Goal: Transaction & Acquisition: Subscribe to service/newsletter

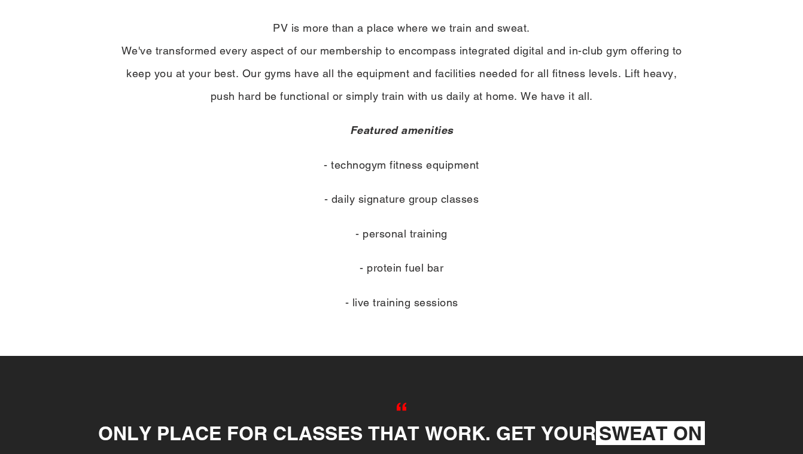
click at [367, 241] on p "- personal training" at bounding box center [401, 234] width 575 height 23
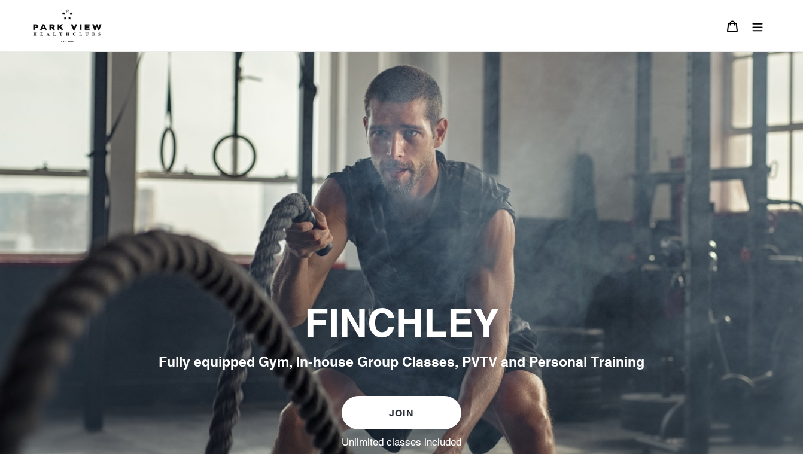
click at [84, 31] on img at bounding box center [67, 26] width 69 height 34
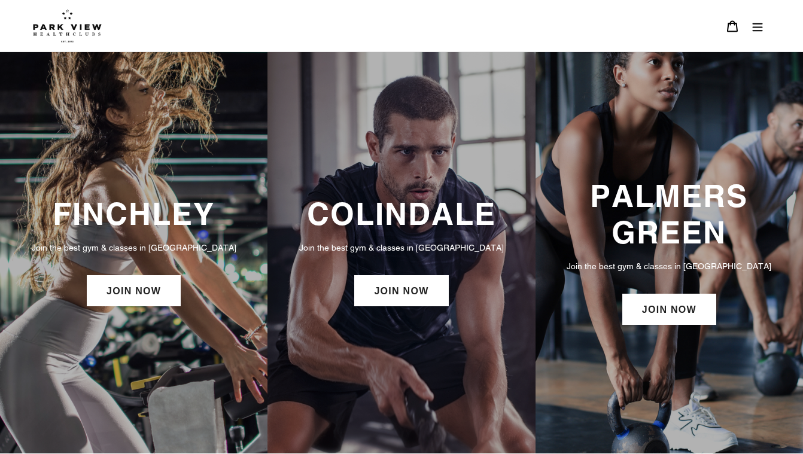
click at [760, 29] on icon "Menu" at bounding box center [758, 26] width 12 height 12
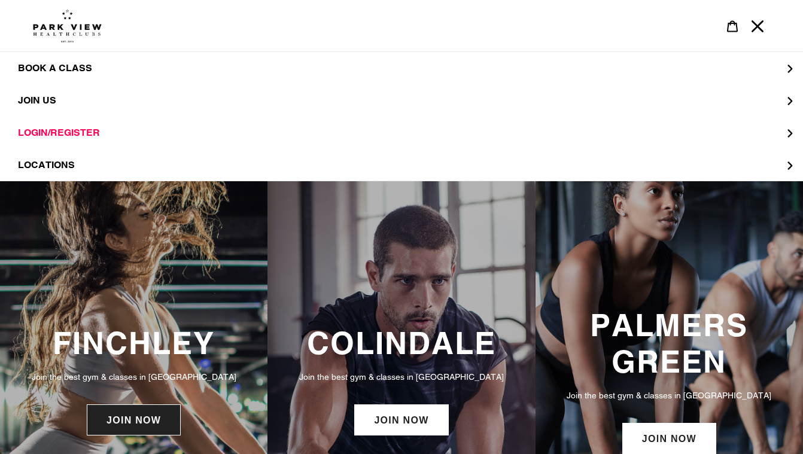
click at [158, 421] on link "JOIN NOW" at bounding box center [134, 420] width 94 height 31
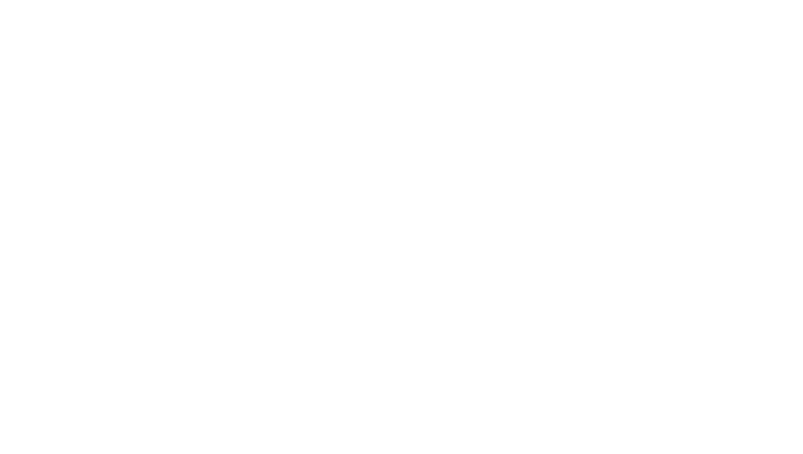
scroll to position [1003, 0]
